Goal: Transaction & Acquisition: Subscribe to service/newsletter

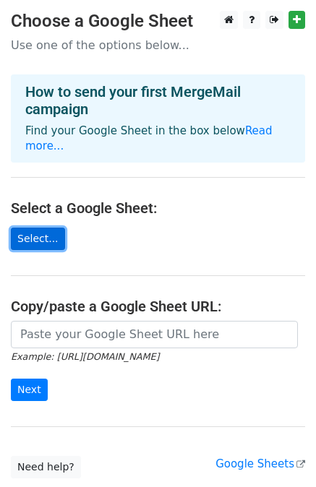
click at [45, 228] on link "Select..." at bounding box center [38, 239] width 54 height 22
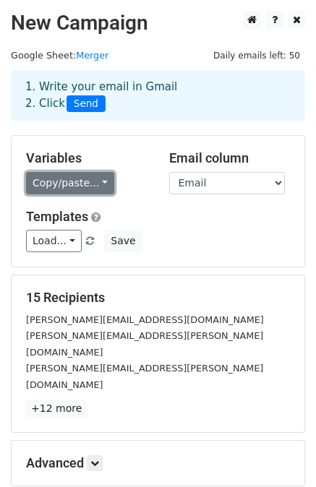
click at [95, 187] on link "Copy/paste..." at bounding box center [70, 183] width 88 height 22
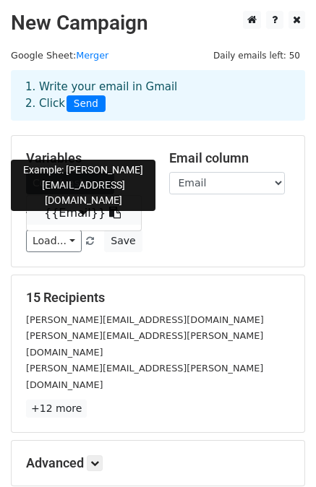
click at [69, 212] on link "{{Email}}" at bounding box center [84, 213] width 114 height 23
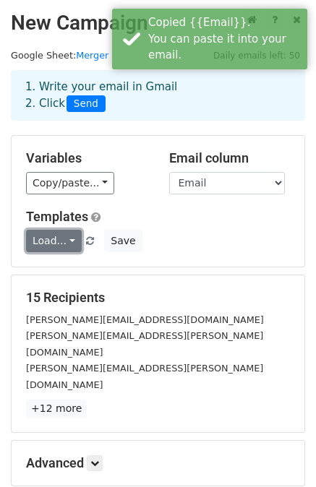
click at [59, 239] on link "Load..." at bounding box center [54, 241] width 56 height 22
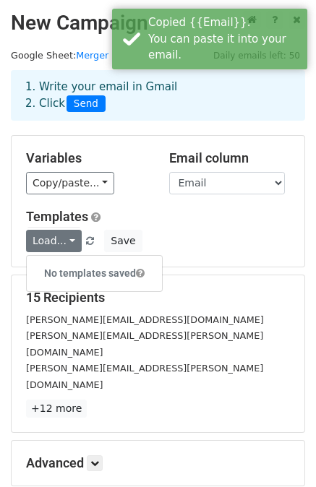
click at [223, 228] on div "Templates Load... No templates saved Save" at bounding box center [158, 231] width 286 height 44
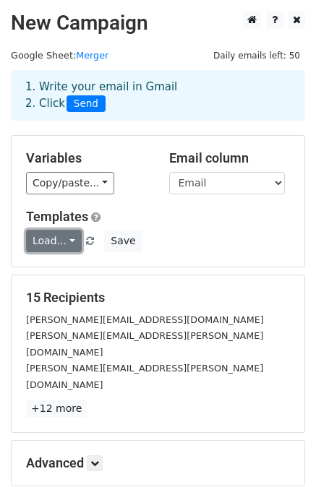
click at [60, 249] on link "Load..." at bounding box center [54, 241] width 56 height 22
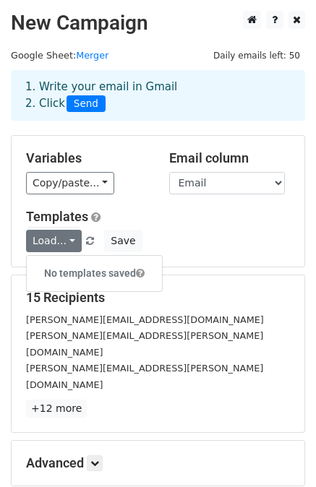
click at [207, 245] on div "Load... No templates saved Save" at bounding box center [158, 241] width 286 height 22
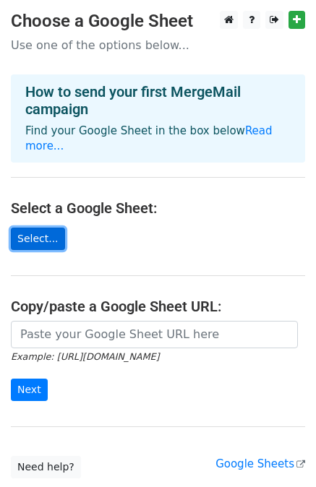
click at [25, 228] on link "Select..." at bounding box center [38, 239] width 54 height 22
click at [138, 205] on main "Choose a Google Sheet Use one of the options below... How to send your first Me…" at bounding box center [158, 245] width 316 height 468
click at [109, 301] on main "Choose a Google Sheet Use one of the options below... How to send your first Me…" at bounding box center [158, 245] width 316 height 468
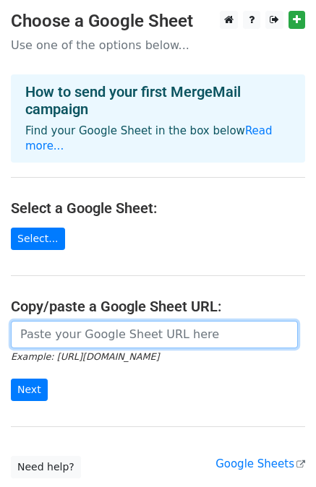
click at [95, 325] on input "url" at bounding box center [154, 334] width 287 height 27
paste input "https://docs.google.com/spreadsheets/d/197eGr674DlLU6zJbrxNq1X4CmQTQuHFnBxDPP2W…"
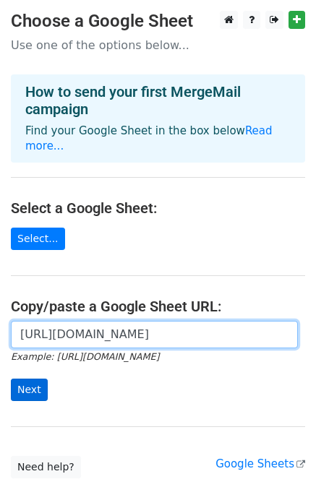
type input "https://docs.google.com/spreadsheets/d/197eGr674DlLU6zJbrxNq1X4CmQTQuHFnBxDPP2W…"
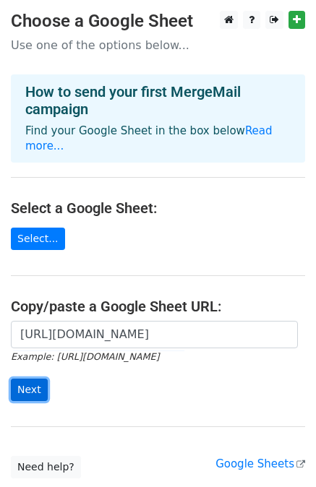
click at [30, 379] on input "Next" at bounding box center [29, 390] width 37 height 22
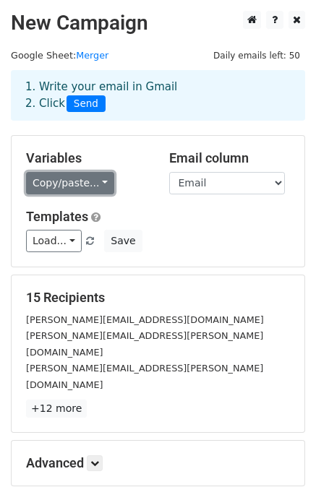
click at [89, 178] on link "Copy/paste..." at bounding box center [70, 183] width 88 height 22
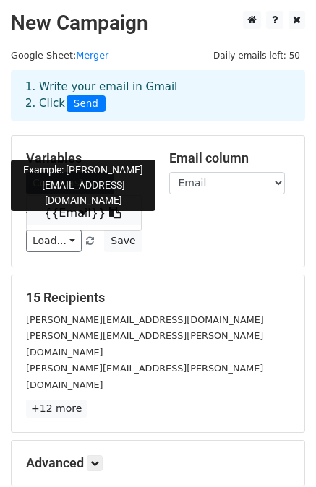
click at [69, 212] on link "{{Email}}" at bounding box center [84, 213] width 114 height 23
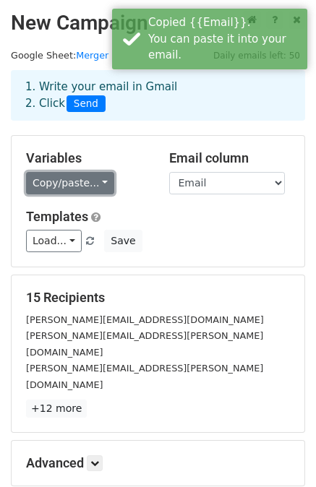
click at [75, 184] on link "Copy/paste..." at bounding box center [70, 183] width 88 height 22
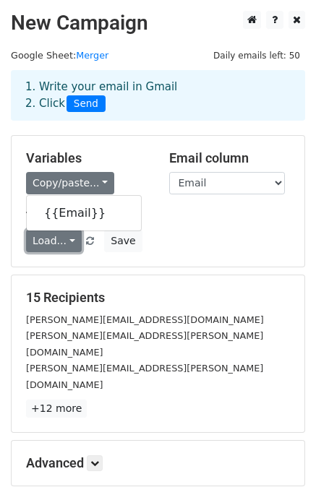
click at [61, 245] on link "Load..." at bounding box center [54, 241] width 56 height 22
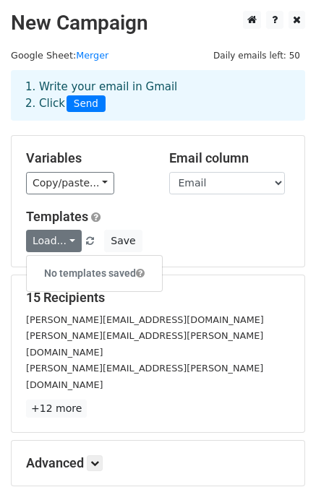
click at [79, 271] on h6 "No templates saved" at bounding box center [94, 274] width 135 height 24
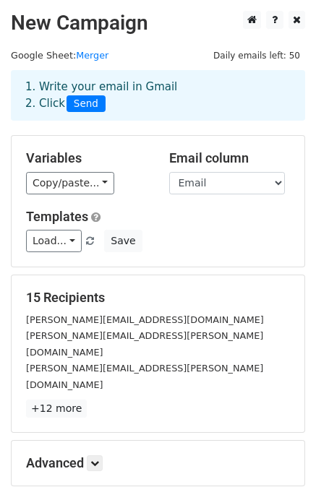
click at [244, 253] on div "Variables Copy/paste... {{Email}} Email column Email Templates Load... No templ…" at bounding box center [158, 201] width 293 height 131
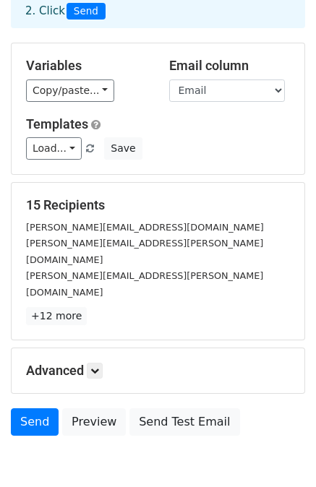
scroll to position [130, 0]
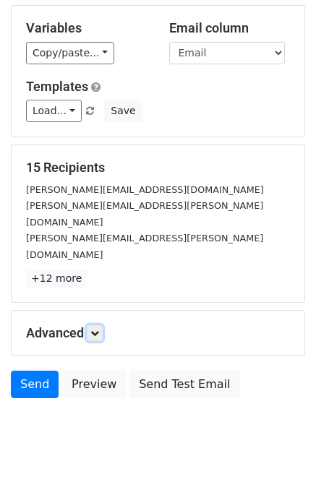
click at [94, 325] on link at bounding box center [95, 333] width 16 height 16
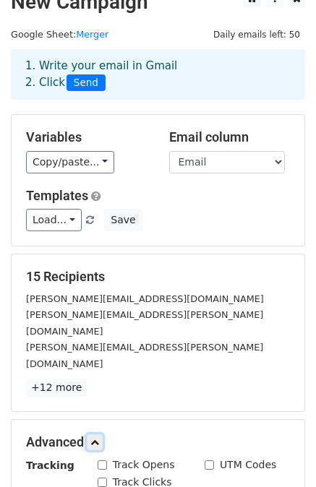
scroll to position [20, 0]
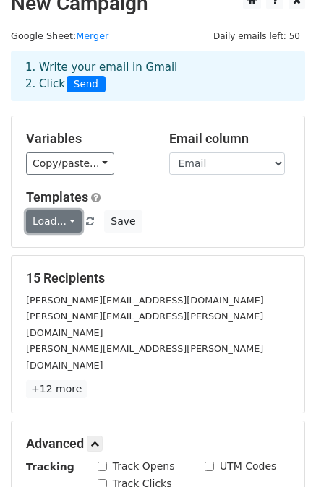
click at [46, 221] on link "Load..." at bounding box center [54, 221] width 56 height 22
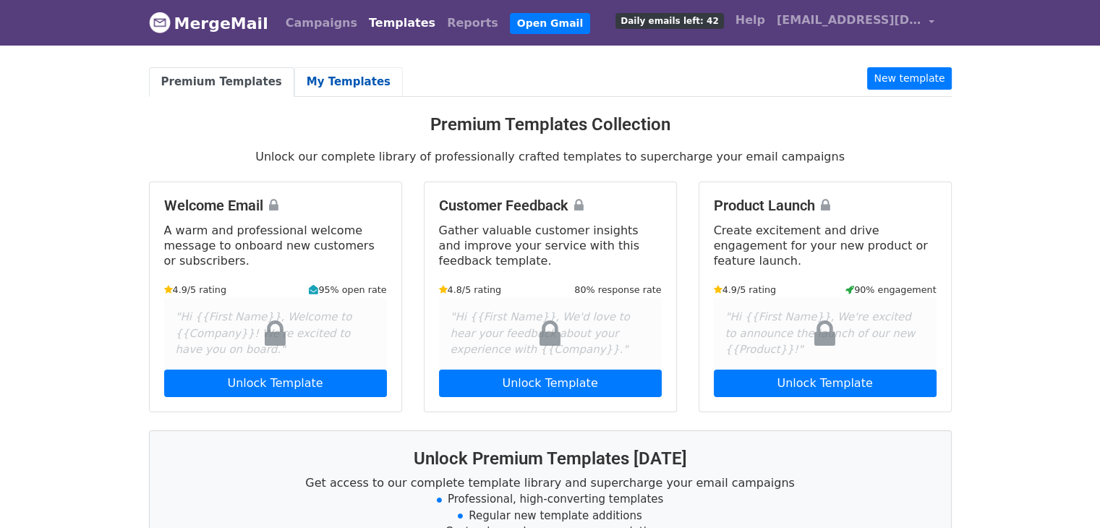
click at [320, 87] on link "My Templates" at bounding box center [348, 82] width 108 height 30
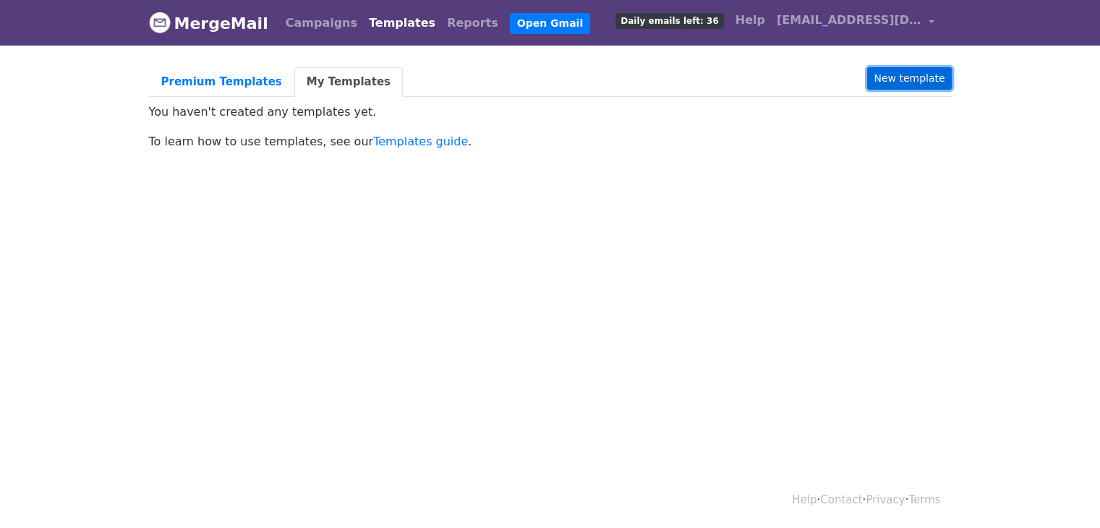
click at [888, 77] on link "New template" at bounding box center [909, 78] width 84 height 22
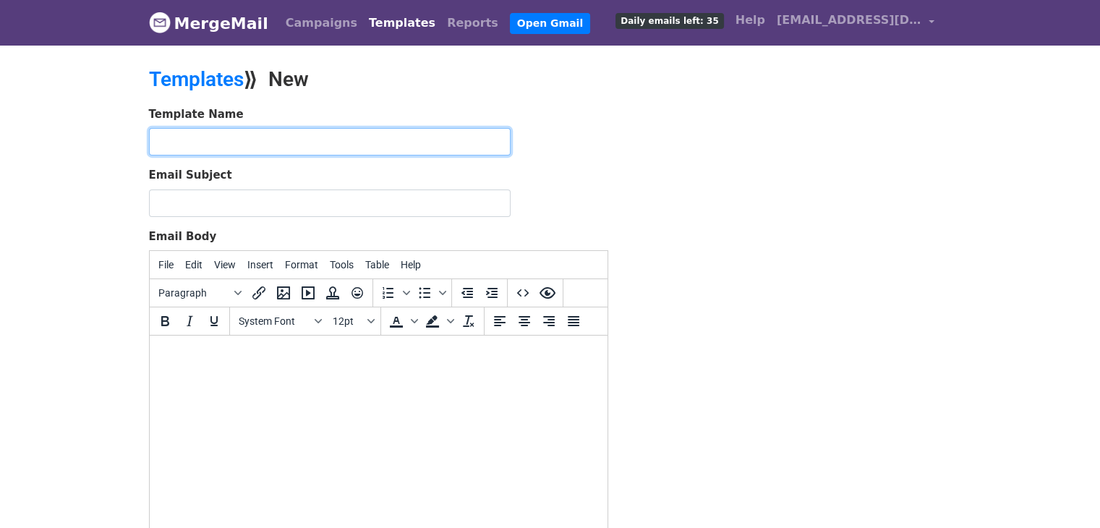
click at [340, 133] on input "text" at bounding box center [329, 141] width 361 height 27
type input "Pitch Real Estate"
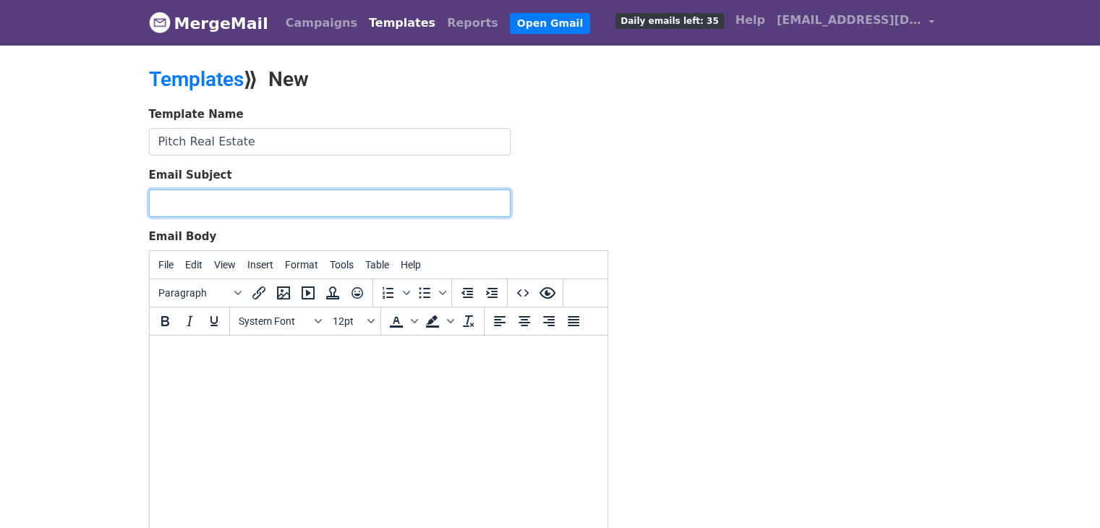
click at [251, 213] on input "Email Subject" at bounding box center [329, 202] width 361 height 27
paste input "{{Email}}"
type input "{{Email}}"
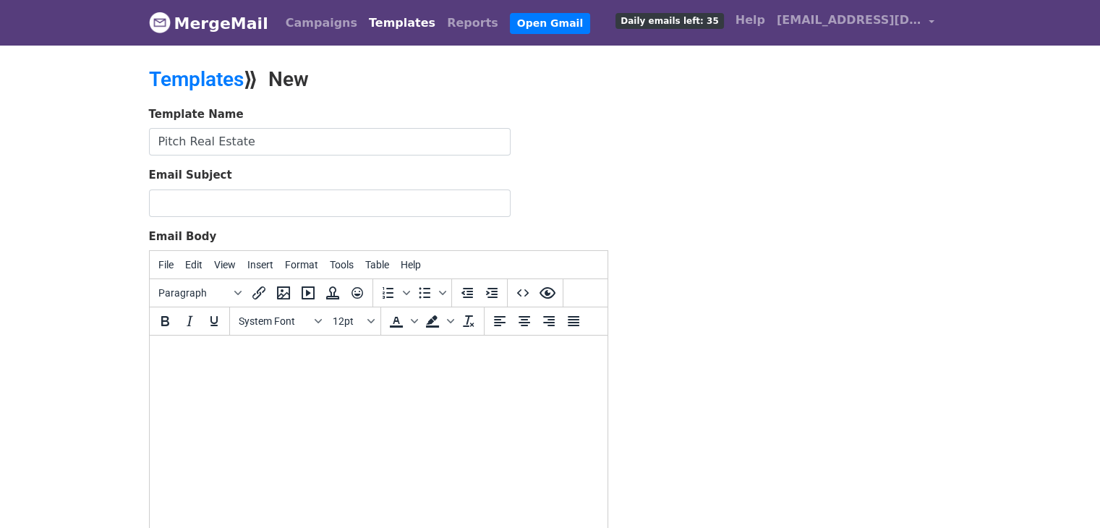
click at [314, 375] on html at bounding box center [378, 354] width 458 height 39
paste body
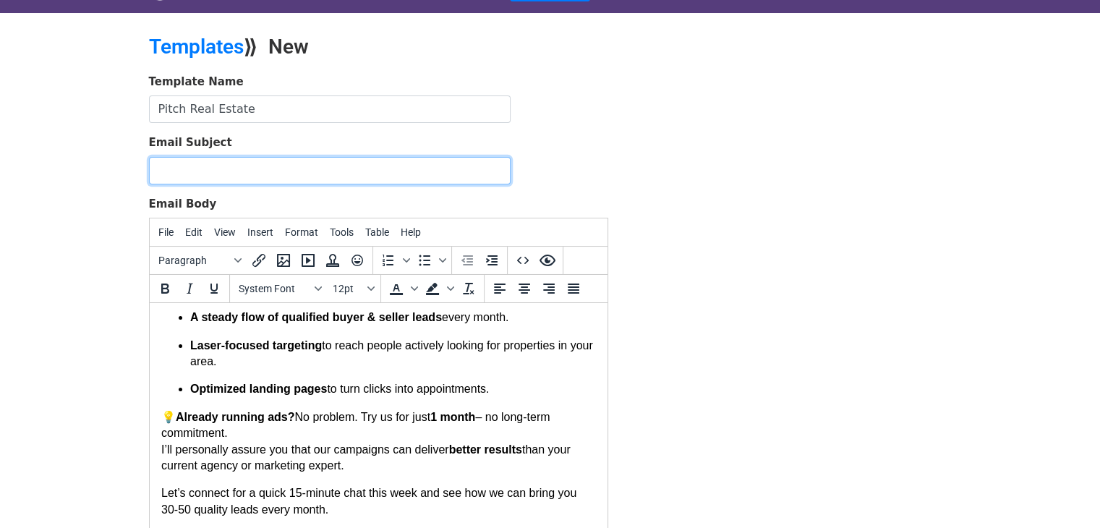
click at [229, 177] on input "Email Subject" at bounding box center [329, 170] width 361 height 27
paste input "Get More Qualified Real Estate Leads – Risk-Free 1-Month Trial"
type input "Get More Qualified Real Estate Leads – Risk-Free 1-Month Trial"
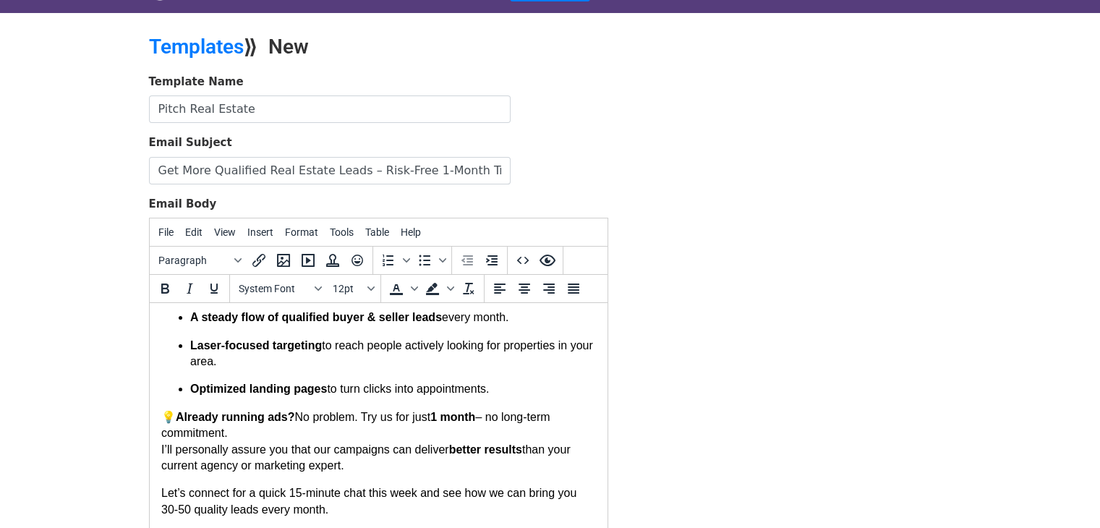
click at [886, 367] on div "Template Name Pitch Real Estate Email Subject Get More Qualified Real Estate Le…" at bounding box center [550, 328] width 824 height 509
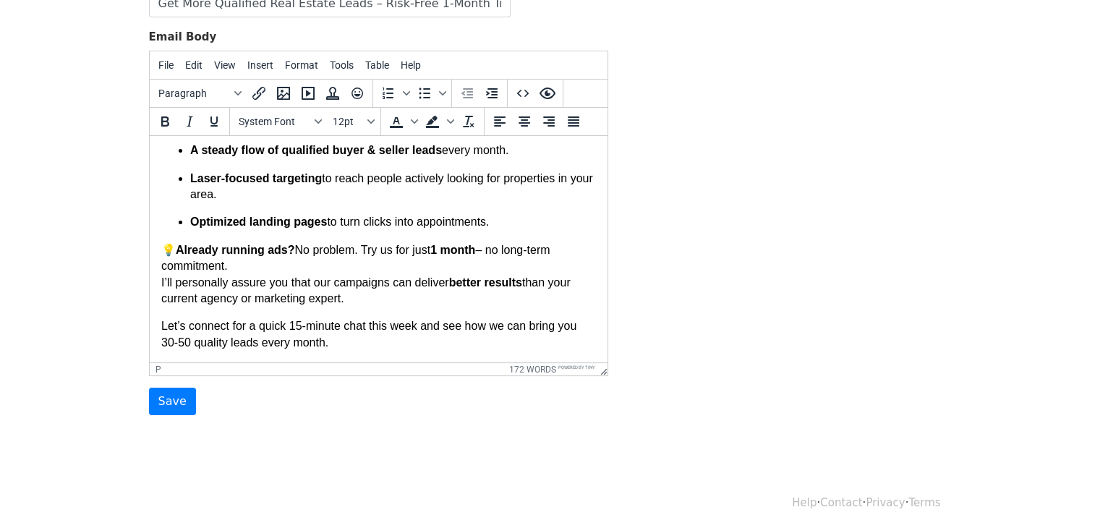
scroll to position [202, 0]
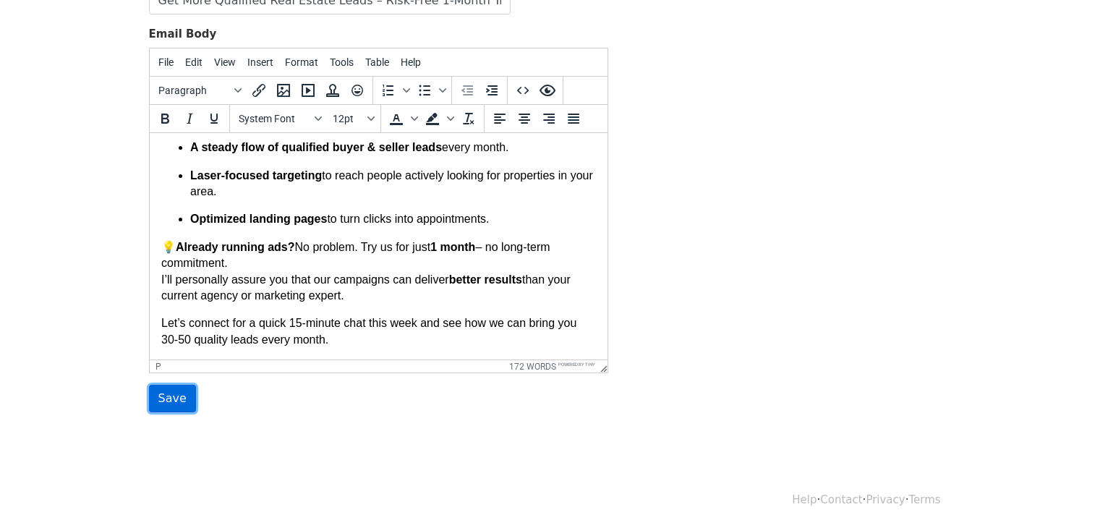
click at [171, 400] on input "Save" at bounding box center [172, 398] width 47 height 27
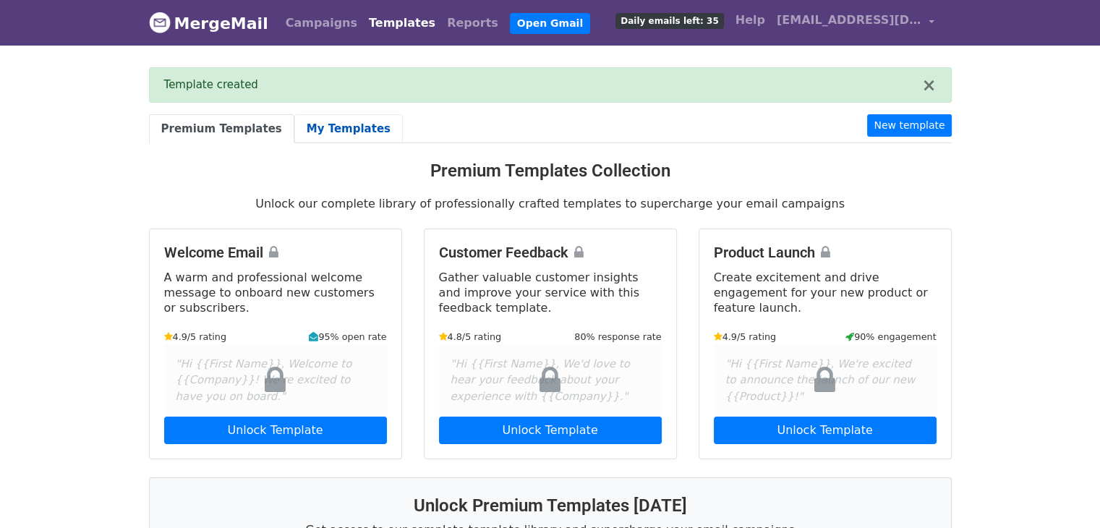
click at [309, 132] on link "My Templates" at bounding box center [348, 129] width 108 height 30
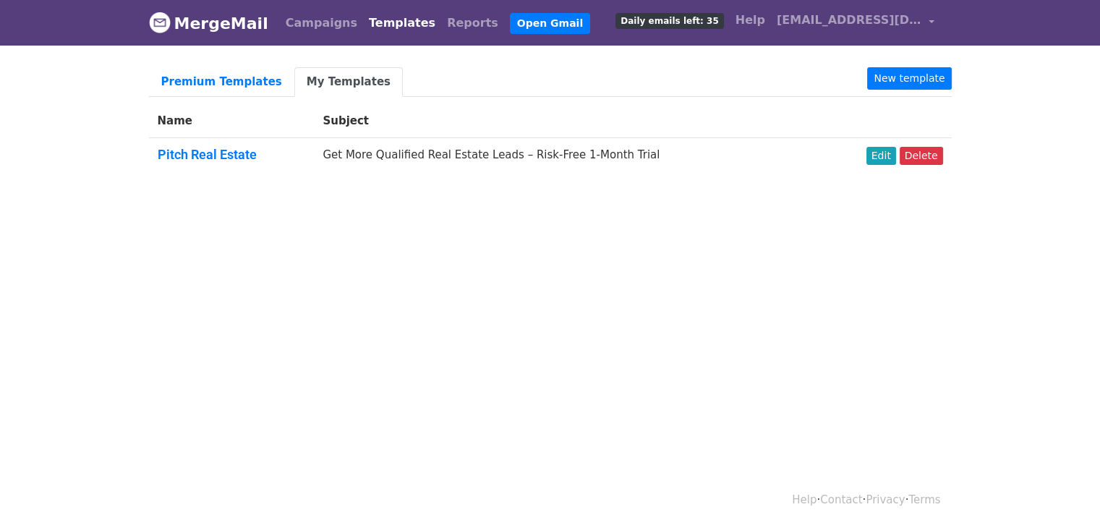
click at [564, 237] on body "MergeMail Campaigns Templates Reports Open Gmail Daily emails left: 35 Help [EM…" at bounding box center [550, 123] width 1100 height 247
click at [441, 22] on link "Reports" at bounding box center [472, 23] width 63 height 29
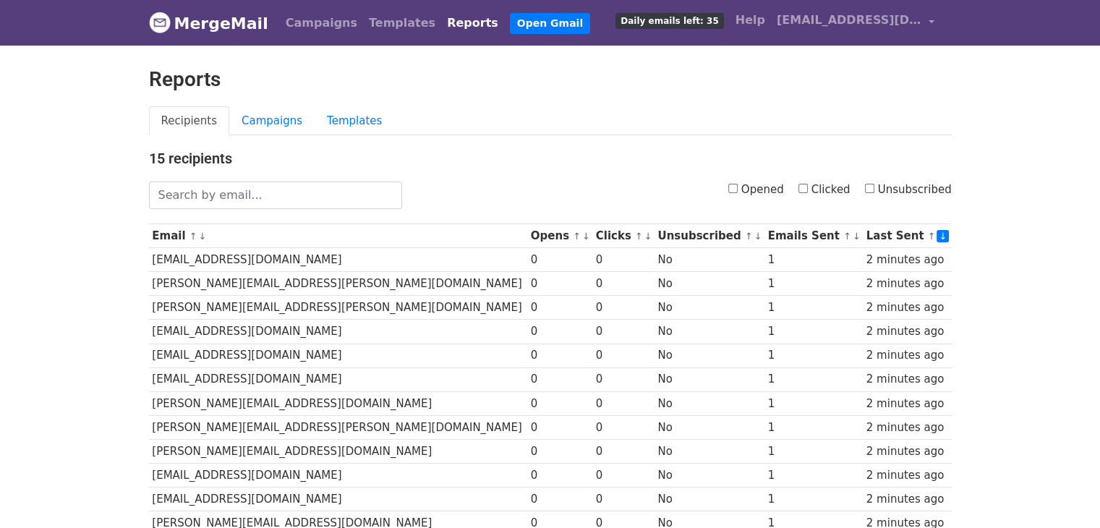
click at [675, 15] on span "Daily emails left: 35" at bounding box center [669, 21] width 108 height 16
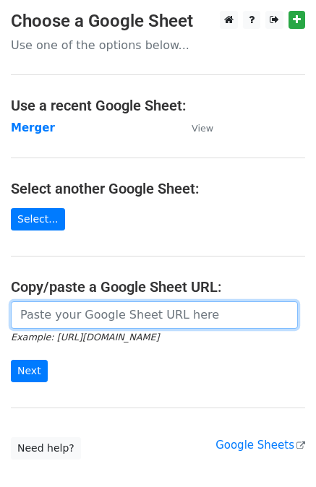
click at [54, 325] on input "url" at bounding box center [154, 314] width 287 height 27
paste input "[URL][DOMAIN_NAME]"
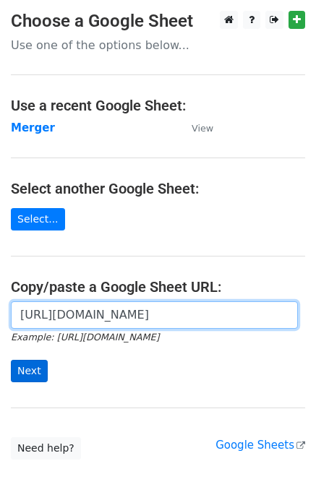
type input "[URL][DOMAIN_NAME]"
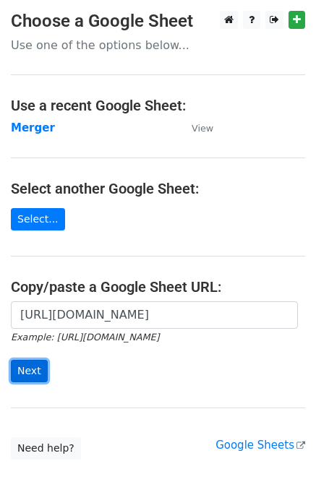
click at [17, 370] on input "Next" at bounding box center [29, 371] width 37 height 22
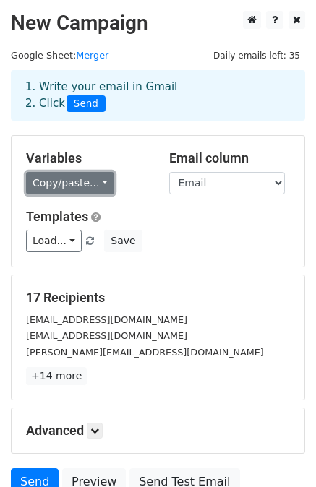
click at [80, 179] on link "Copy/paste..." at bounding box center [70, 183] width 88 height 22
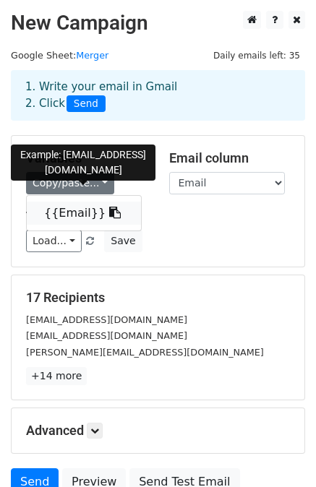
click at [75, 206] on link "{{Email}}" at bounding box center [84, 213] width 114 height 23
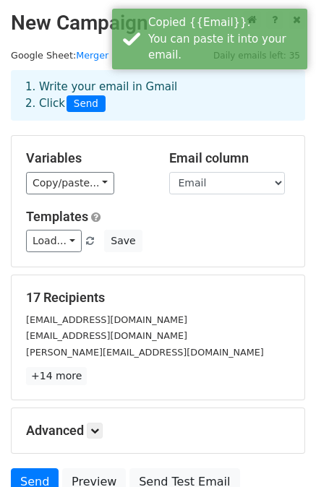
click at [200, 209] on h5 "Templates" at bounding box center [158, 217] width 264 height 16
click at [69, 242] on link "Load..." at bounding box center [54, 241] width 56 height 22
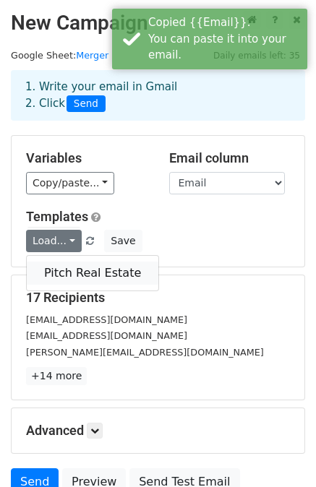
click at [59, 266] on link "Pitch Real Estate" at bounding box center [93, 273] width 132 height 23
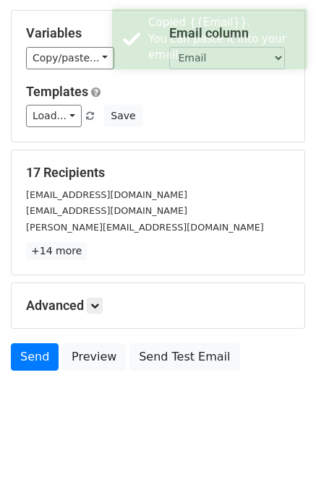
scroll to position [130, 0]
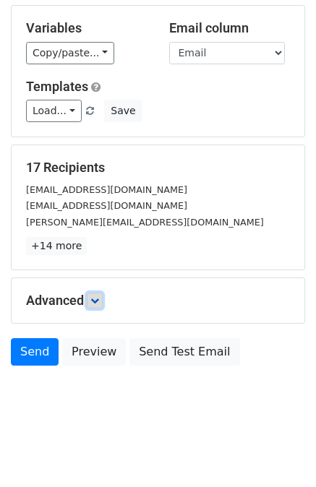
click at [103, 303] on link at bounding box center [95, 301] width 16 height 16
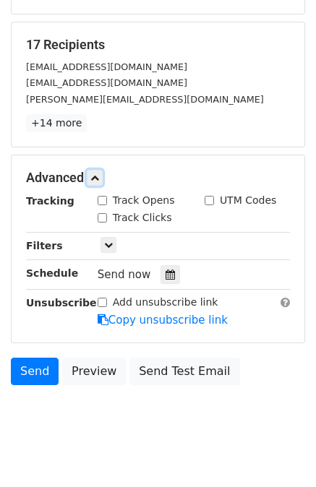
scroll to position [270, 0]
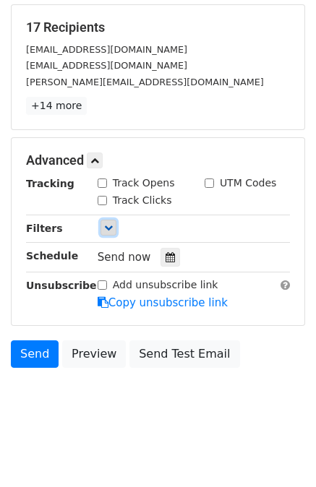
click at [110, 229] on icon at bounding box center [108, 227] width 9 height 9
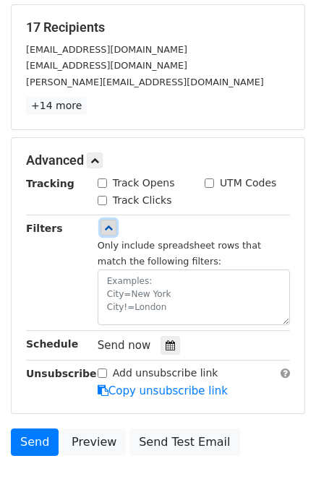
click at [110, 229] on icon at bounding box center [108, 227] width 9 height 9
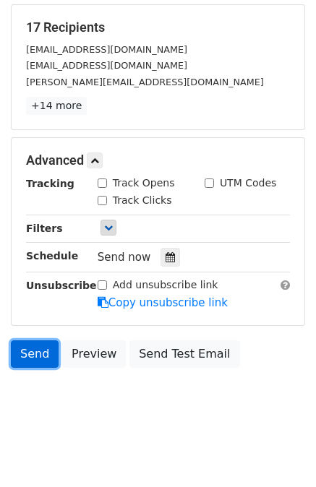
click at [32, 356] on link "Send" at bounding box center [35, 354] width 48 height 27
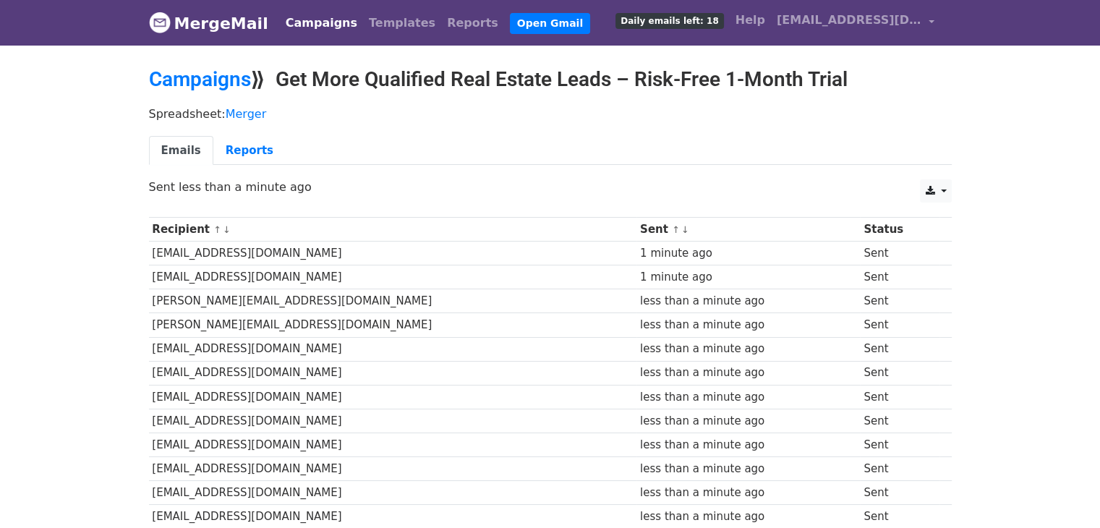
click at [74, 354] on body "MergeMail Campaigns Templates Reports Open Gmail Daily emails left: 18 Help him…" at bounding box center [550, 358] width 1100 height 717
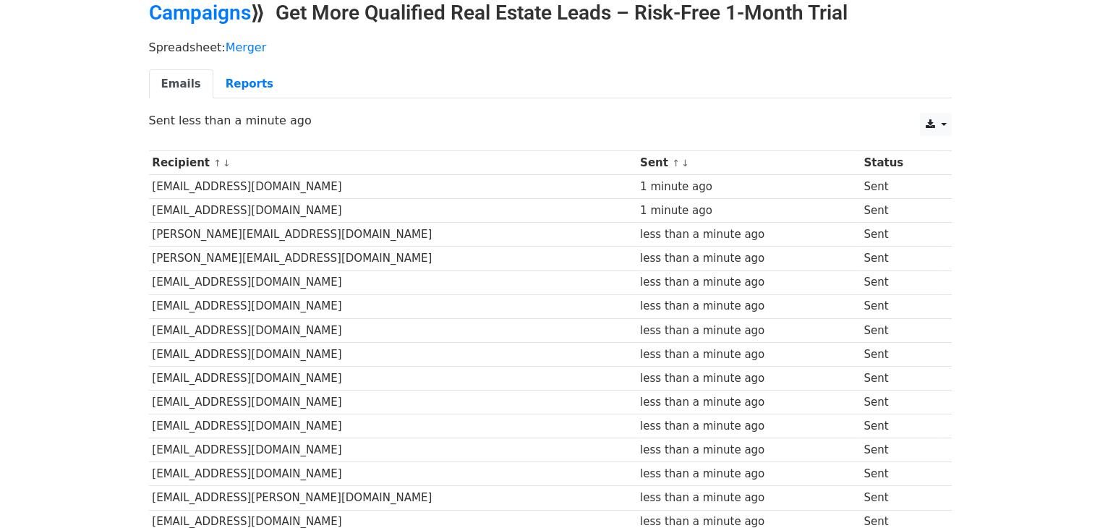
scroll to position [66, 0]
click at [238, 85] on link "Reports" at bounding box center [249, 85] width 72 height 30
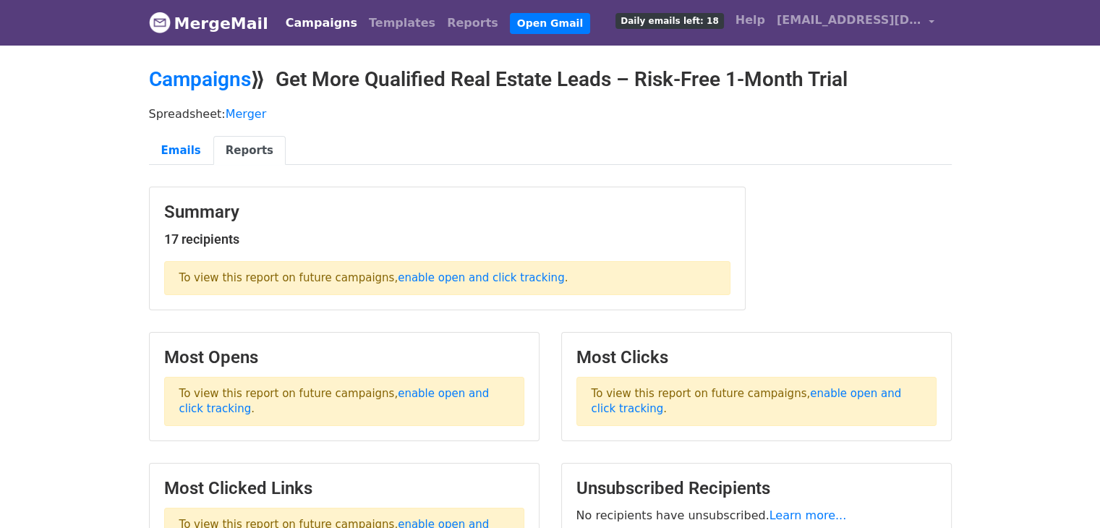
click at [988, 153] on body "MergeMail Campaigns Templates Reports Open Gmail Daily emails left: 18 Help [EM…" at bounding box center [550, 322] width 1100 height 644
click at [310, 18] on link "Campaigns" at bounding box center [321, 23] width 83 height 29
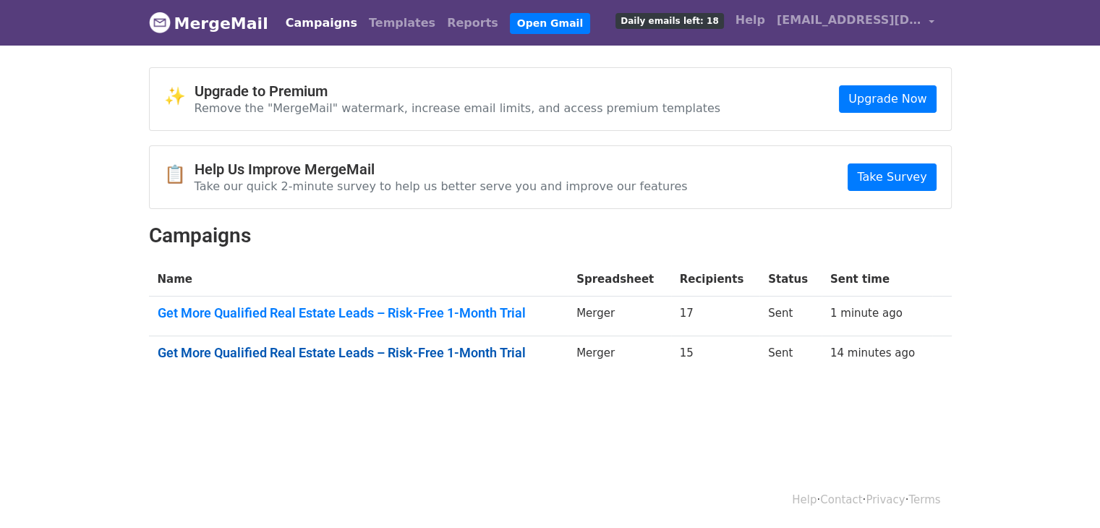
click at [442, 349] on link "Get More Qualified Real Estate Leads – Risk-Free 1-Month Trial" at bounding box center [359, 353] width 402 height 16
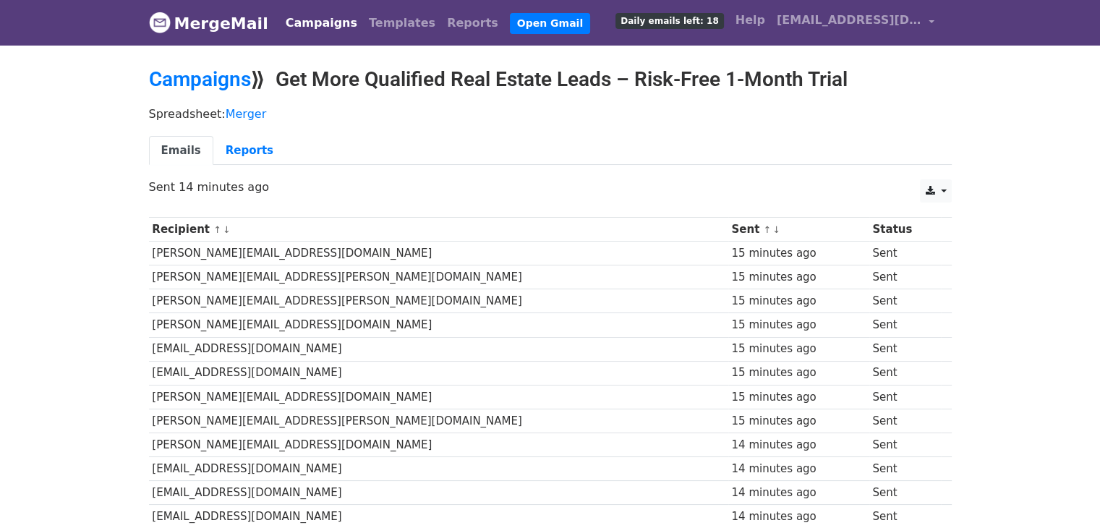
drag, startPoint x: 1096, startPoint y: 212, endPoint x: 1106, endPoint y: 414, distance: 202.7
click at [1099, 414] on html "MergeMail Campaigns Templates Reports Open Gmail Daily emails left: 18 Help [EM…" at bounding box center [550, 363] width 1100 height 727
click at [948, 192] on link at bounding box center [935, 190] width 31 height 23
click at [1073, 375] on body "MergeMail Campaigns Templates Reports Open Gmail Daily emails left: 18 Help [EM…" at bounding box center [550, 334] width 1100 height 669
click at [240, 163] on div "Emails Reports" at bounding box center [550, 154] width 824 height 37
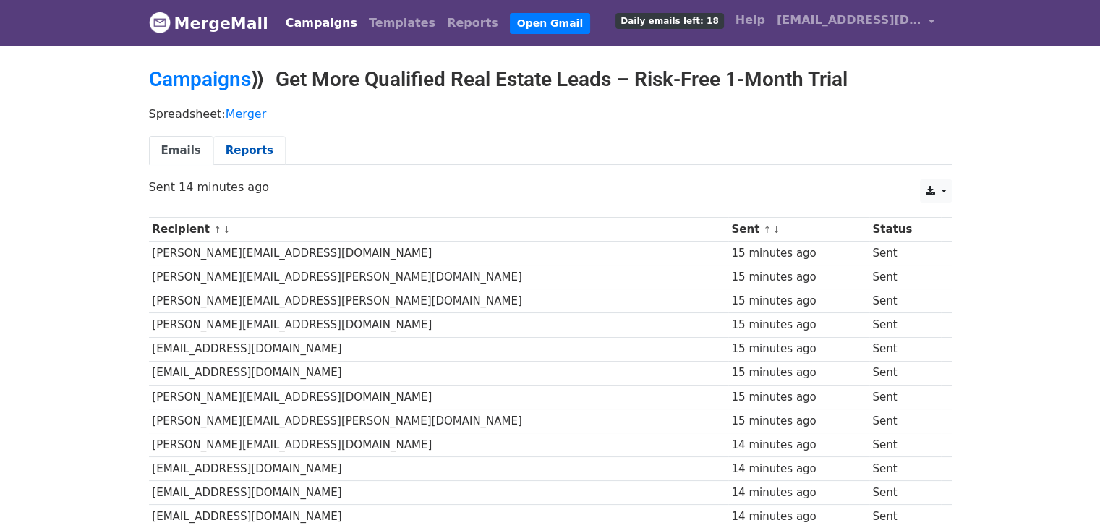
click at [241, 154] on link "Reports" at bounding box center [249, 151] width 72 height 30
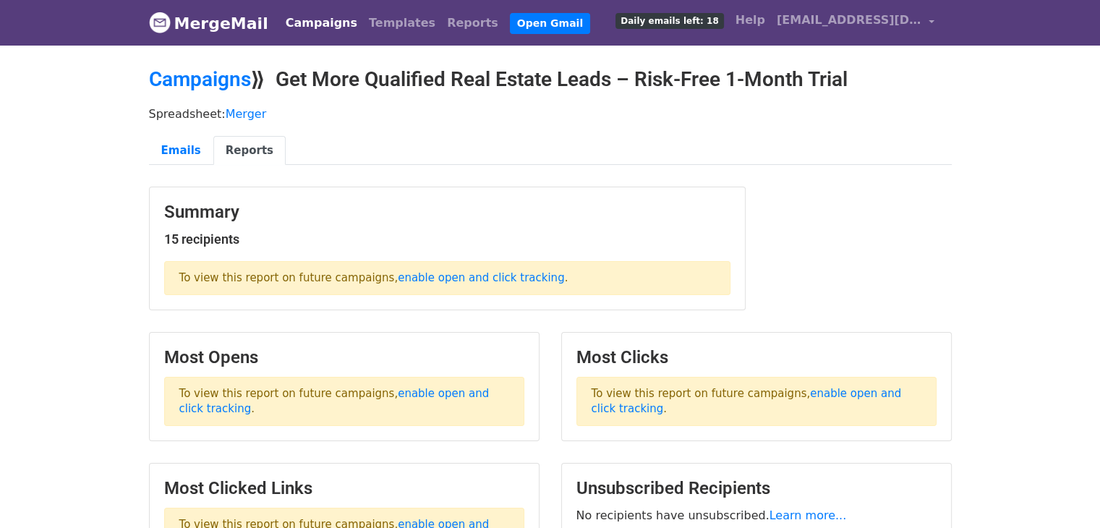
click at [1006, 223] on body "MergeMail Campaigns Templates Reports Open Gmail Daily emails left: 18 Help [EM…" at bounding box center [550, 322] width 1100 height 644
click at [188, 137] on link "Emails" at bounding box center [181, 151] width 64 height 30
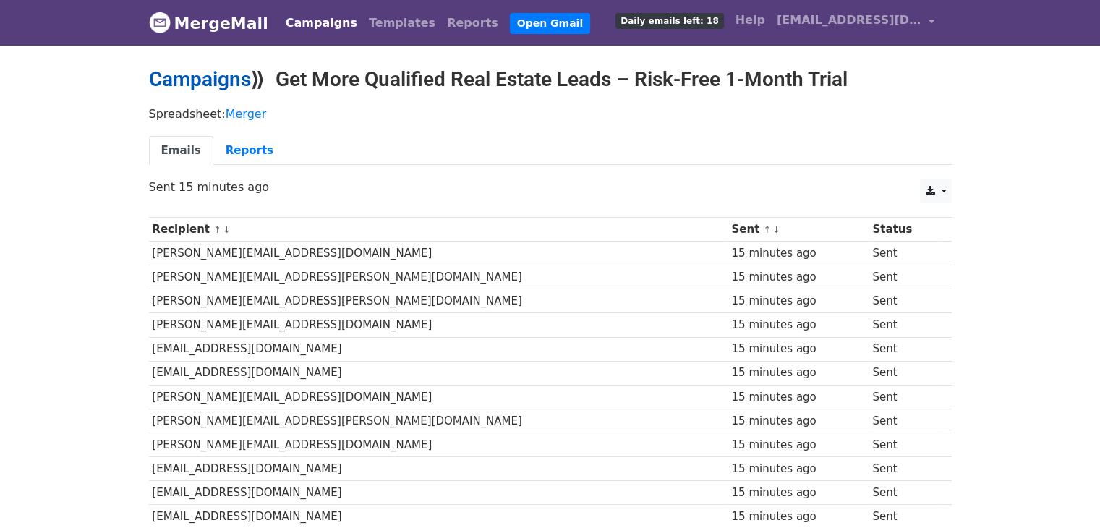
click at [236, 77] on link "Campaigns" at bounding box center [200, 79] width 102 height 24
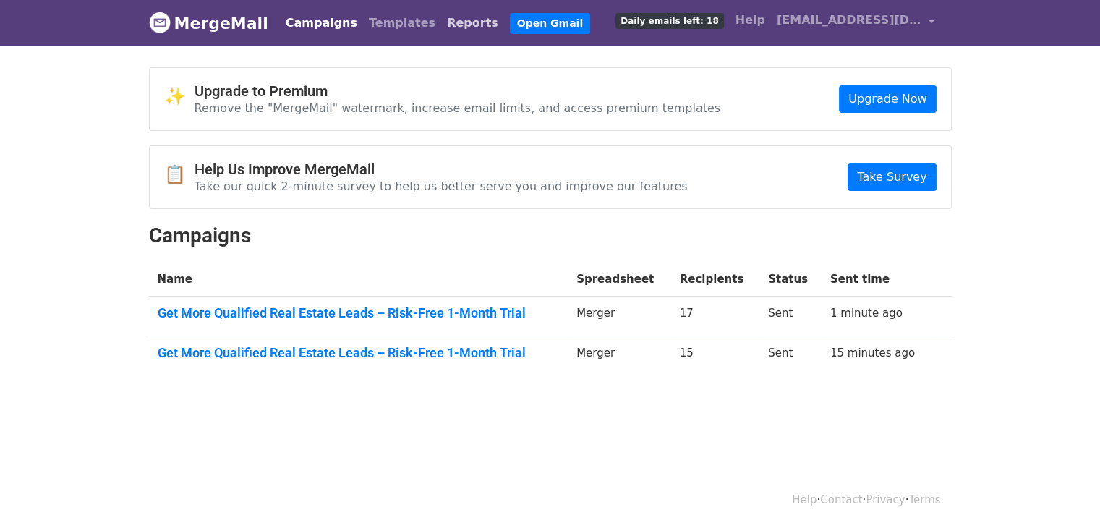
click at [441, 24] on link "Reports" at bounding box center [472, 23] width 63 height 29
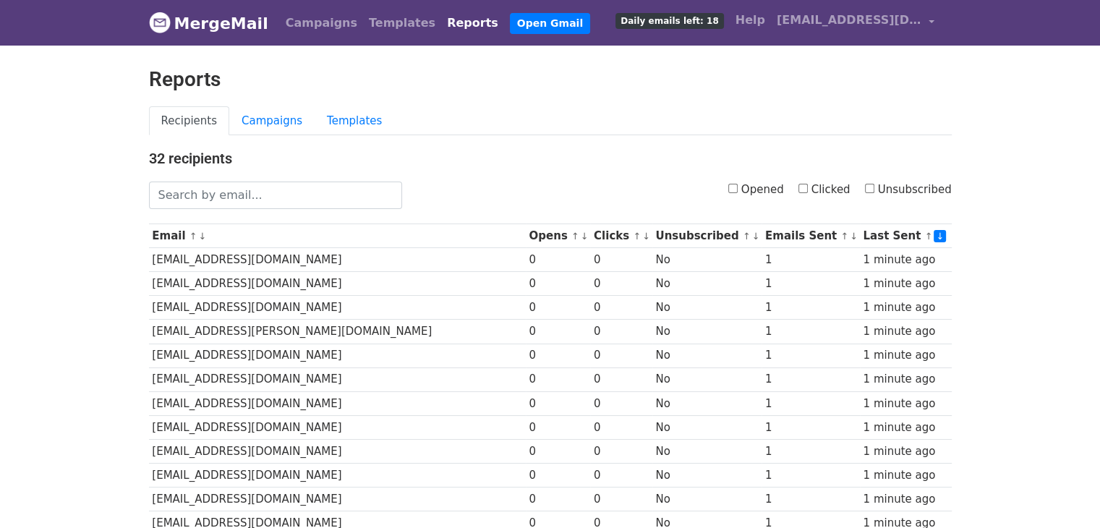
click at [874, 189] on input "Unsubscribed" at bounding box center [869, 188] width 9 height 9
checkbox input "true"
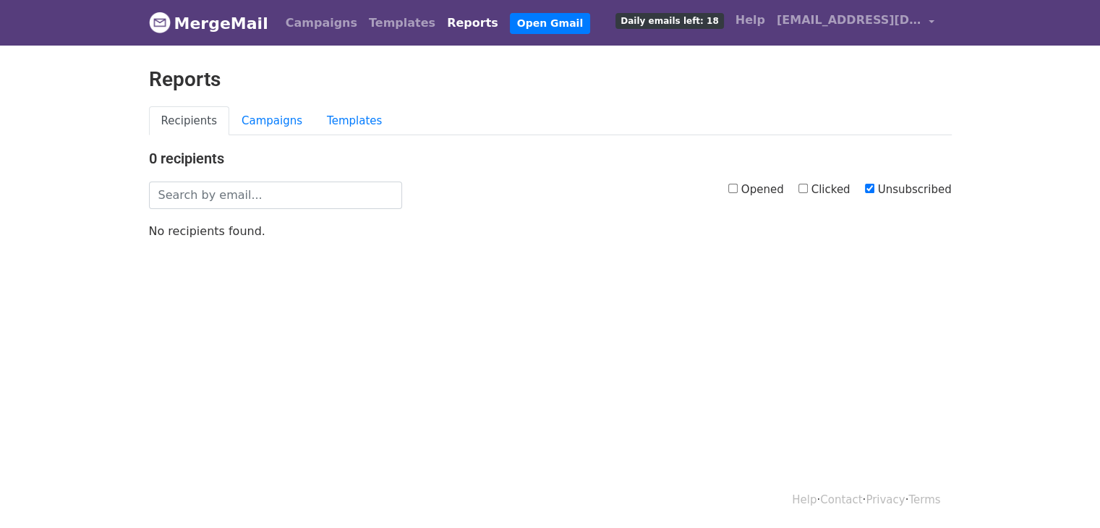
click at [807, 189] on input "Clicked" at bounding box center [802, 188] width 9 height 9
checkbox input "true"
click at [873, 184] on input "Unsubscribed" at bounding box center [869, 188] width 9 height 9
checkbox input "false"
click at [737, 187] on input "Opened" at bounding box center [732, 188] width 9 height 9
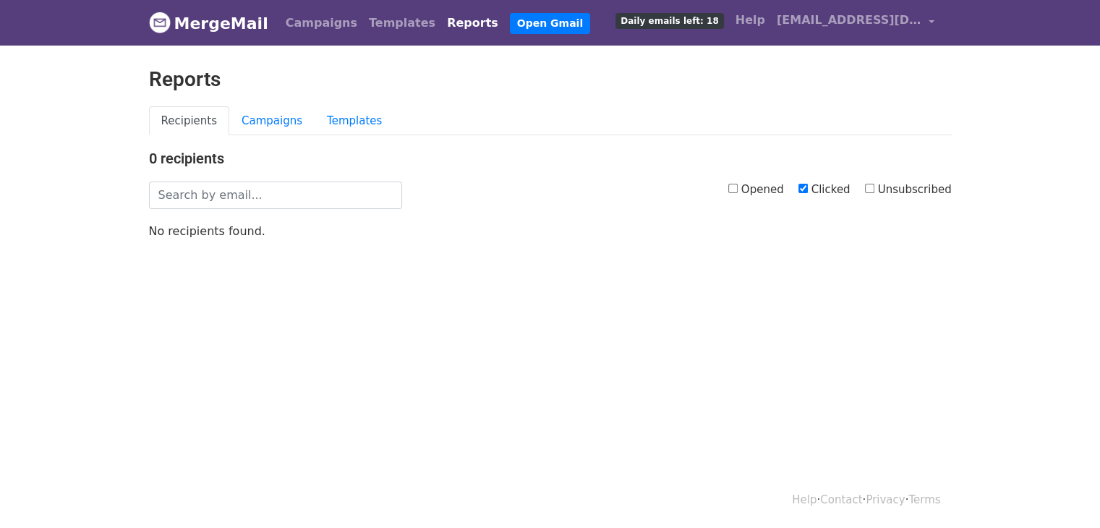
checkbox input "true"
click at [808, 188] on input "Clicked" at bounding box center [802, 188] width 9 height 9
checkbox input "false"
click at [441, 24] on link "Reports" at bounding box center [472, 23] width 63 height 29
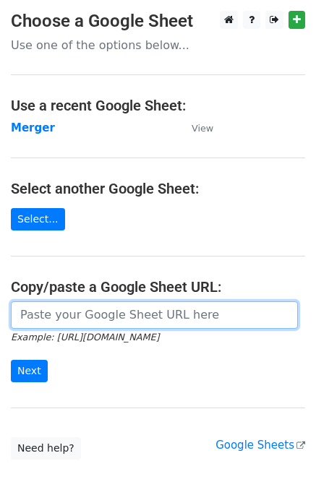
click at [70, 322] on input "url" at bounding box center [154, 314] width 287 height 27
paste input "[URL][DOMAIN_NAME]"
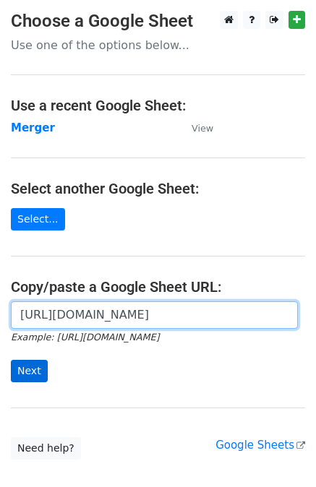
type input "https://docs.google.com/spreadsheets/d/197eGr674DlLU6zJbrxNq1X4CmQTQuHFnBxDPP2W…"
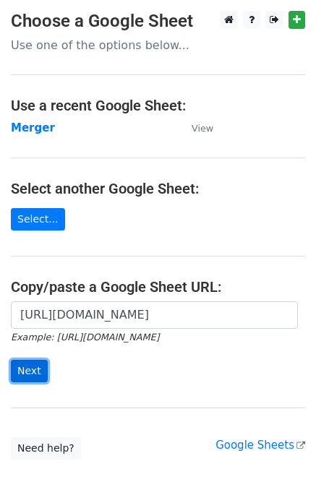
click at [27, 369] on input "Next" at bounding box center [29, 371] width 37 height 22
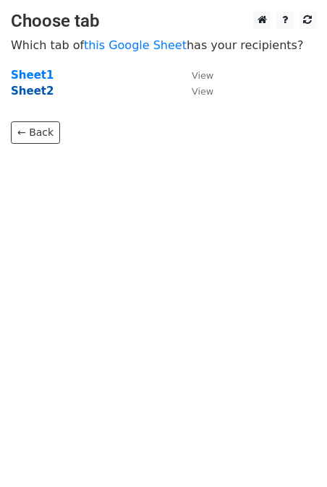
click at [31, 93] on strong "Sheet2" at bounding box center [32, 91] width 43 height 13
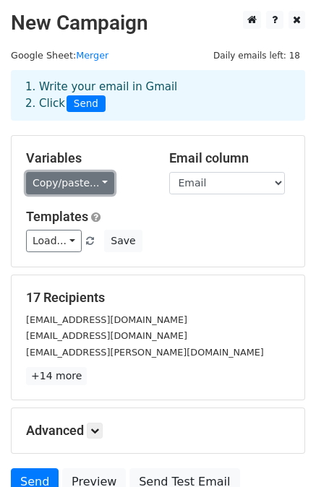
click at [84, 177] on link "Copy/paste..." at bounding box center [70, 183] width 88 height 22
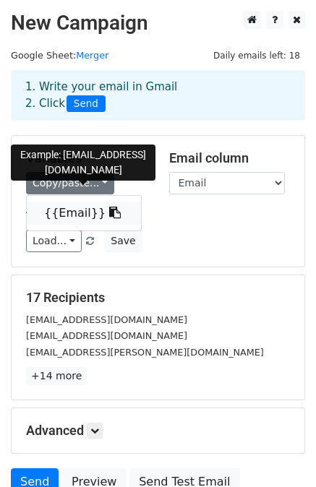
click at [64, 215] on link "{{Email}}" at bounding box center [84, 213] width 114 height 23
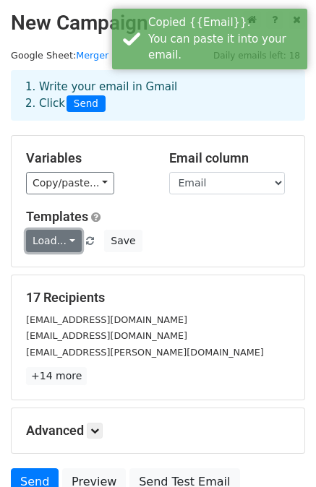
click at [48, 244] on link "Load..." at bounding box center [54, 241] width 56 height 22
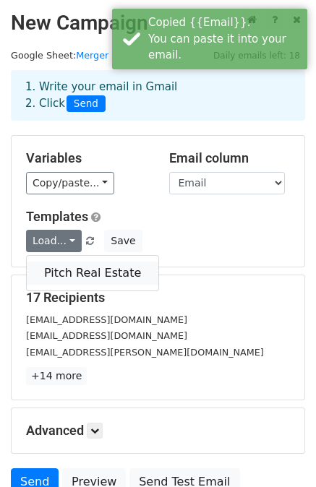
click at [90, 278] on link "Pitch Real Estate" at bounding box center [93, 273] width 132 height 23
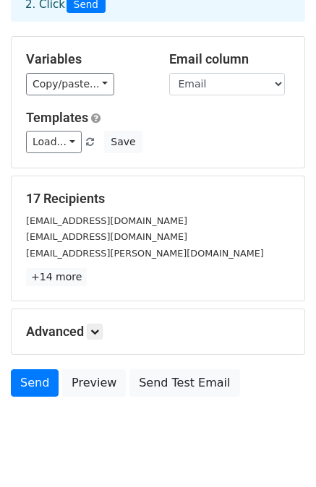
scroll to position [130, 0]
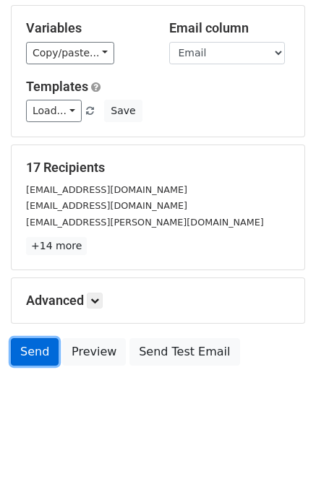
click at [29, 354] on link "Send" at bounding box center [35, 351] width 48 height 27
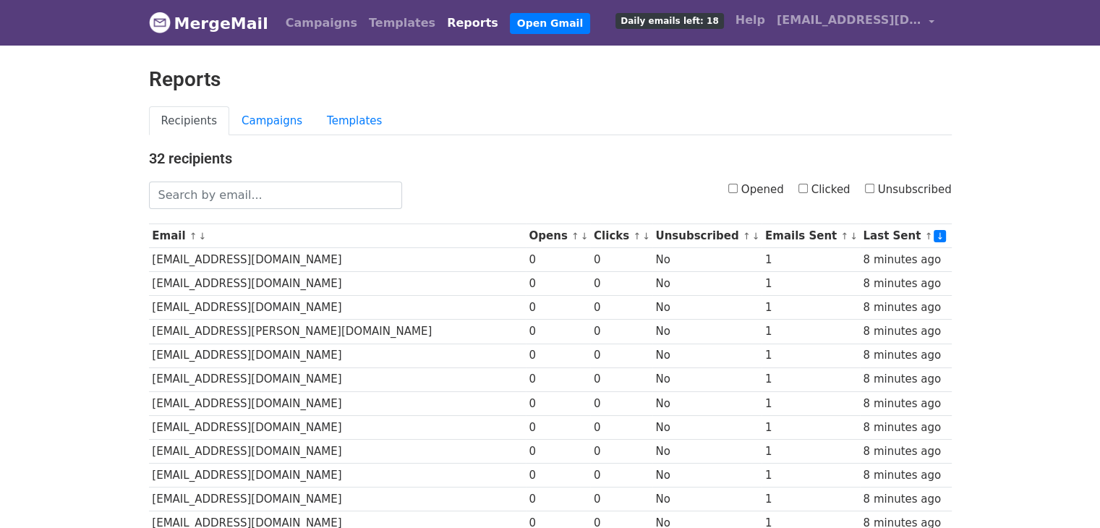
click at [250, 131] on link "Campaigns" at bounding box center [271, 121] width 85 height 30
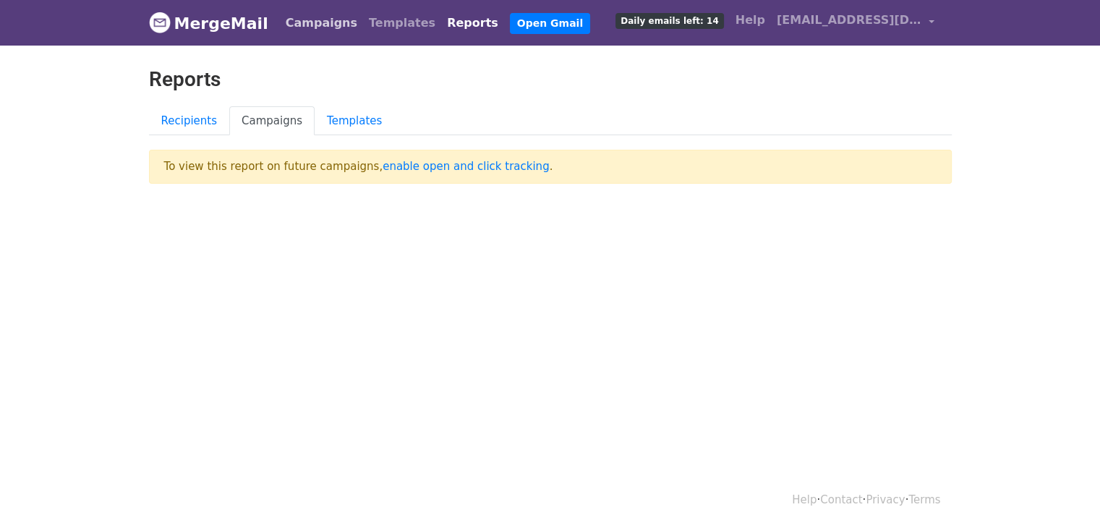
click at [315, 17] on link "Campaigns" at bounding box center [321, 23] width 83 height 29
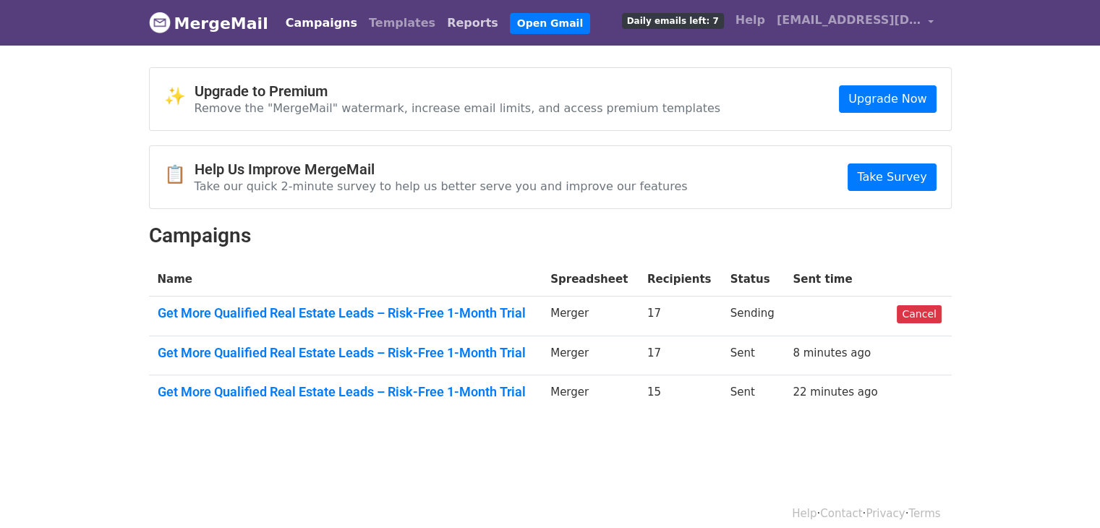
click at [441, 29] on link "Reports" at bounding box center [472, 23] width 63 height 29
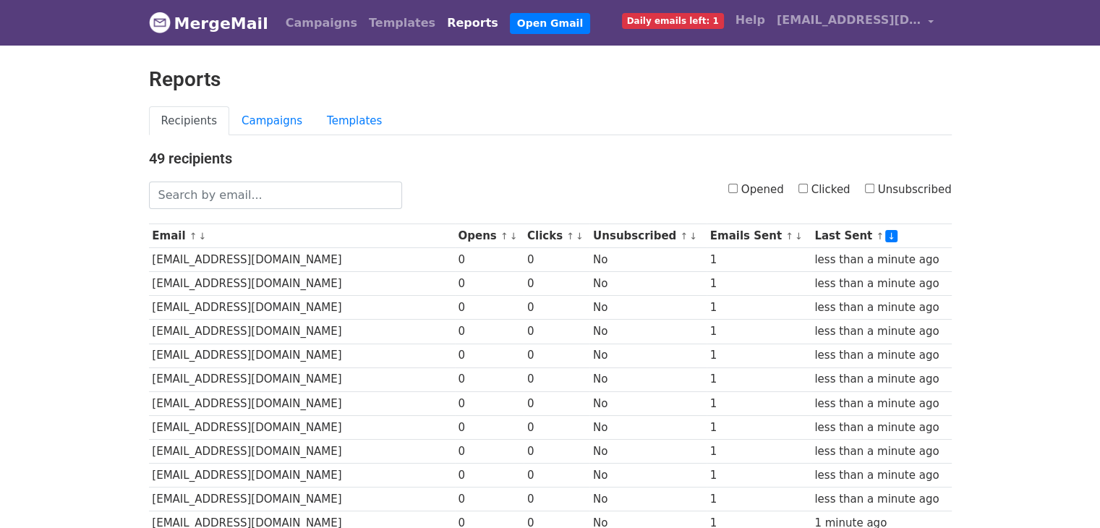
click at [264, 121] on link "Campaigns" at bounding box center [271, 121] width 85 height 30
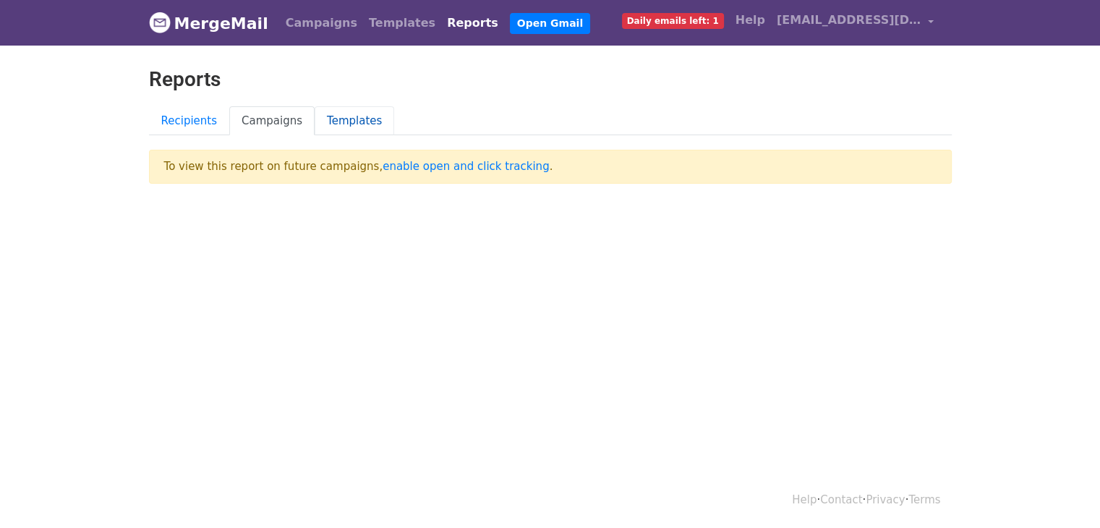
click at [344, 120] on link "Templates" at bounding box center [354, 121] width 80 height 30
click at [187, 119] on link "Recipients" at bounding box center [189, 121] width 81 height 30
click at [441, 24] on link "Reports" at bounding box center [472, 23] width 63 height 29
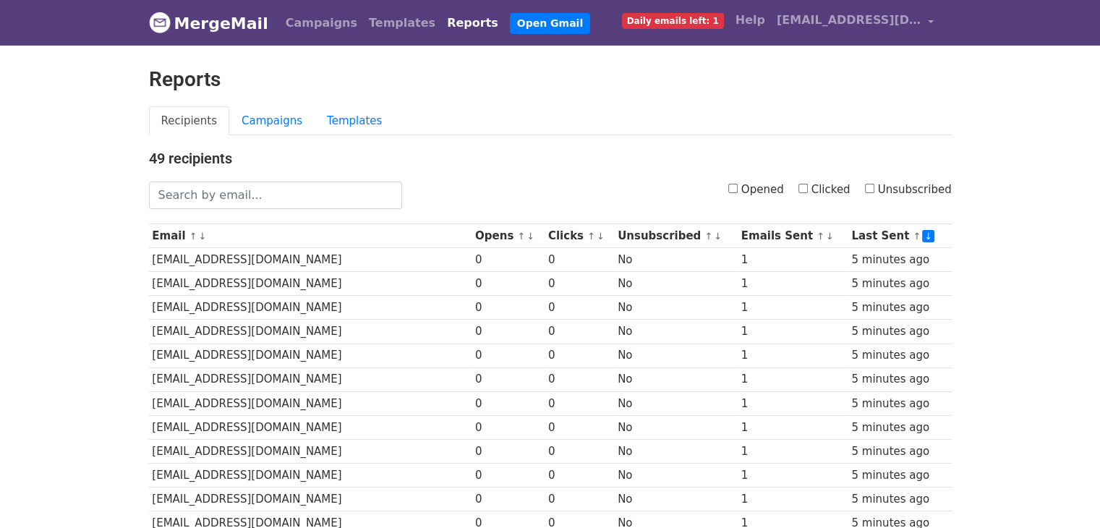
click at [737, 187] on input "Opened" at bounding box center [732, 188] width 9 height 9
checkbox input "true"
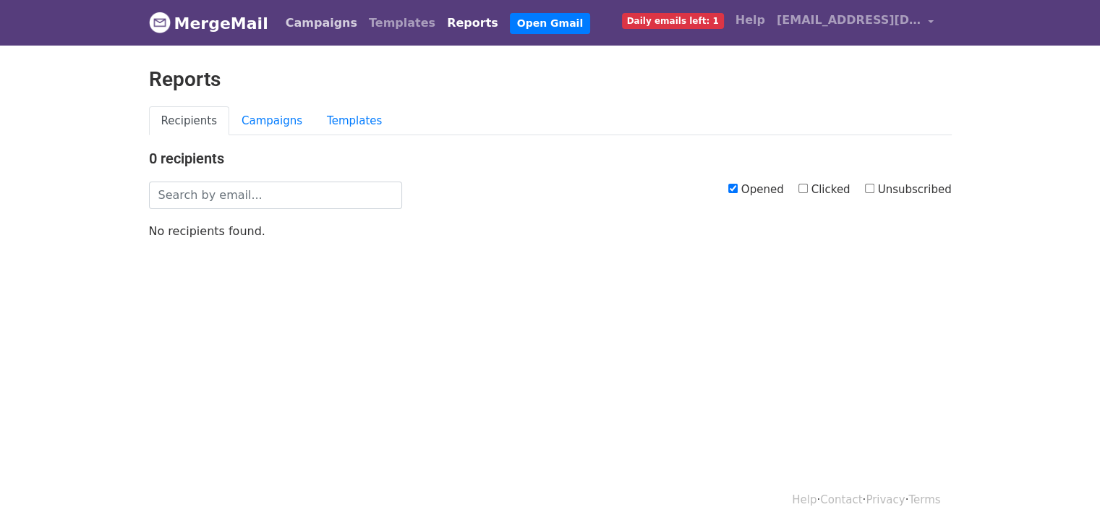
click at [312, 23] on link "Campaigns" at bounding box center [321, 23] width 83 height 29
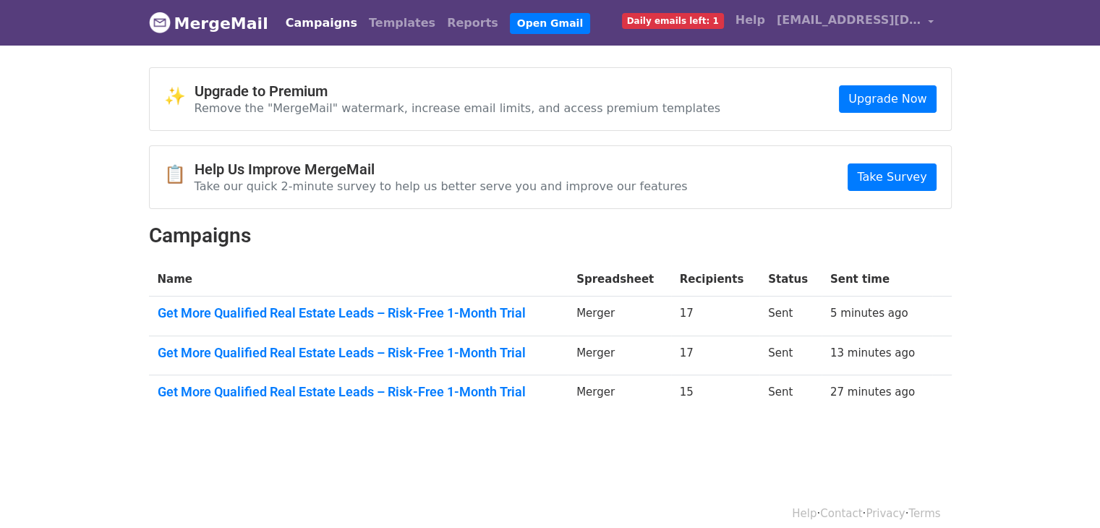
click at [210, 28] on link "MergeMail" at bounding box center [208, 23] width 119 height 30
